Goal: Transaction & Acquisition: Purchase product/service

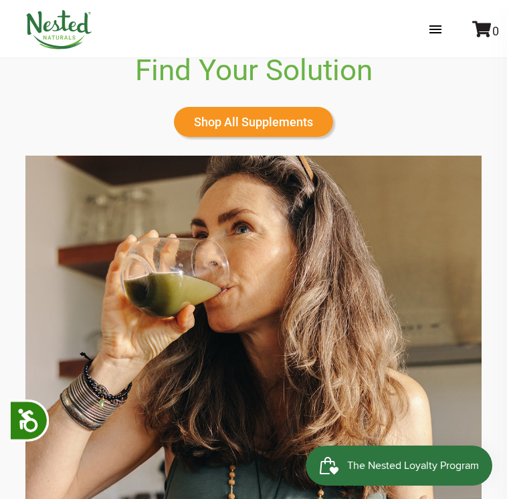
scroll to position [669, 0]
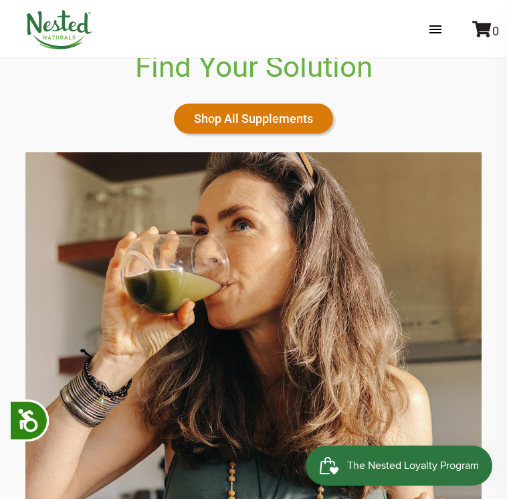
click at [82, 108] on link "Shop All Supplements" at bounding box center [253, 119] width 159 height 30
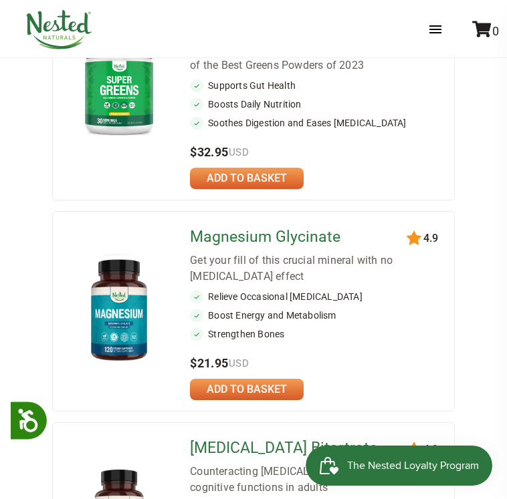
scroll to position [334, 0]
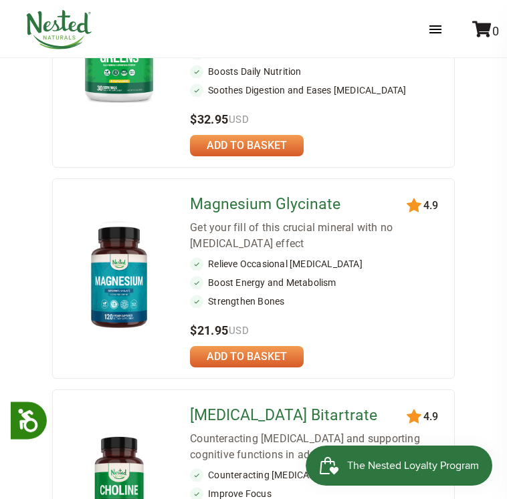
click at [304, 135] on link at bounding box center [247, 145] width 114 height 21
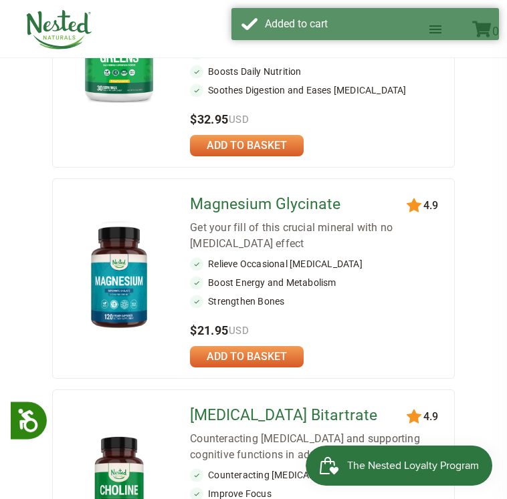
click at [304, 135] on link at bounding box center [247, 145] width 114 height 21
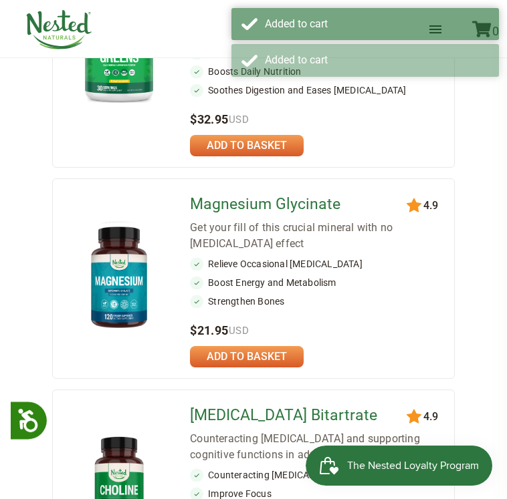
click at [304, 346] on link at bounding box center [247, 356] width 114 height 21
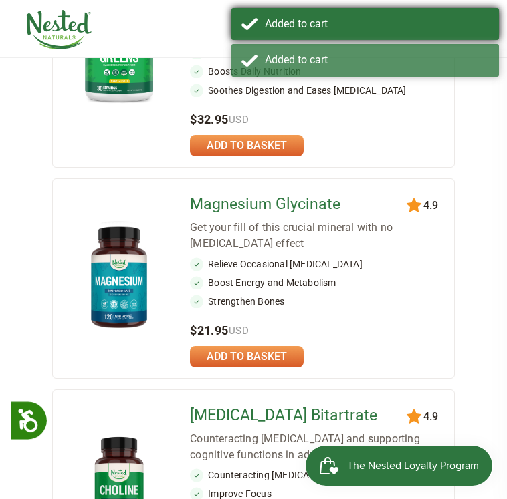
click at [485, 24] on div "Added to cart" at bounding box center [377, 24] width 224 height 12
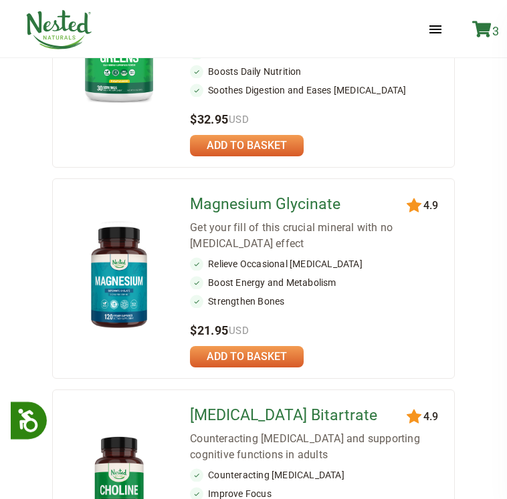
click at [483, 30] on icon at bounding box center [481, 29] width 19 height 17
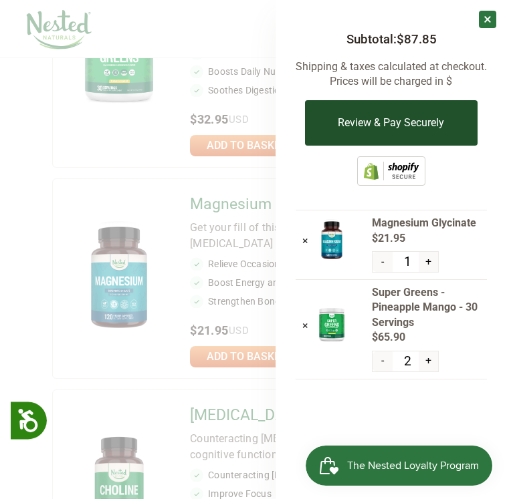
click at [433, 126] on button "Review & Pay Securely" at bounding box center [391, 122] width 172 height 45
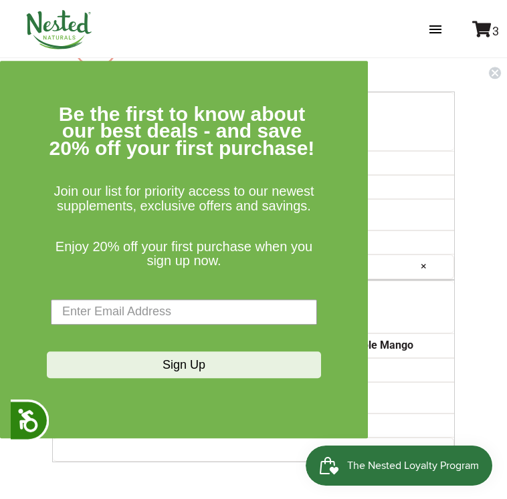
scroll to position [102, 0]
click at [491, 73] on circle "Close dialog" at bounding box center [495, 72] width 13 height 13
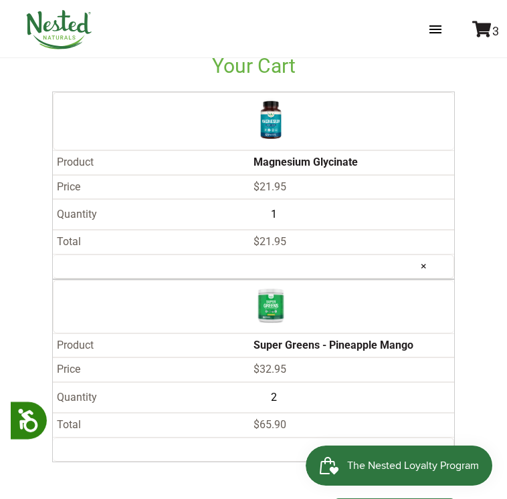
click at [388, 463] on div "Total: $87.85 Update Continue Shopping Checkout" at bounding box center [253, 496] width 402 height 66
